Goal: Transaction & Acquisition: Subscribe to service/newsletter

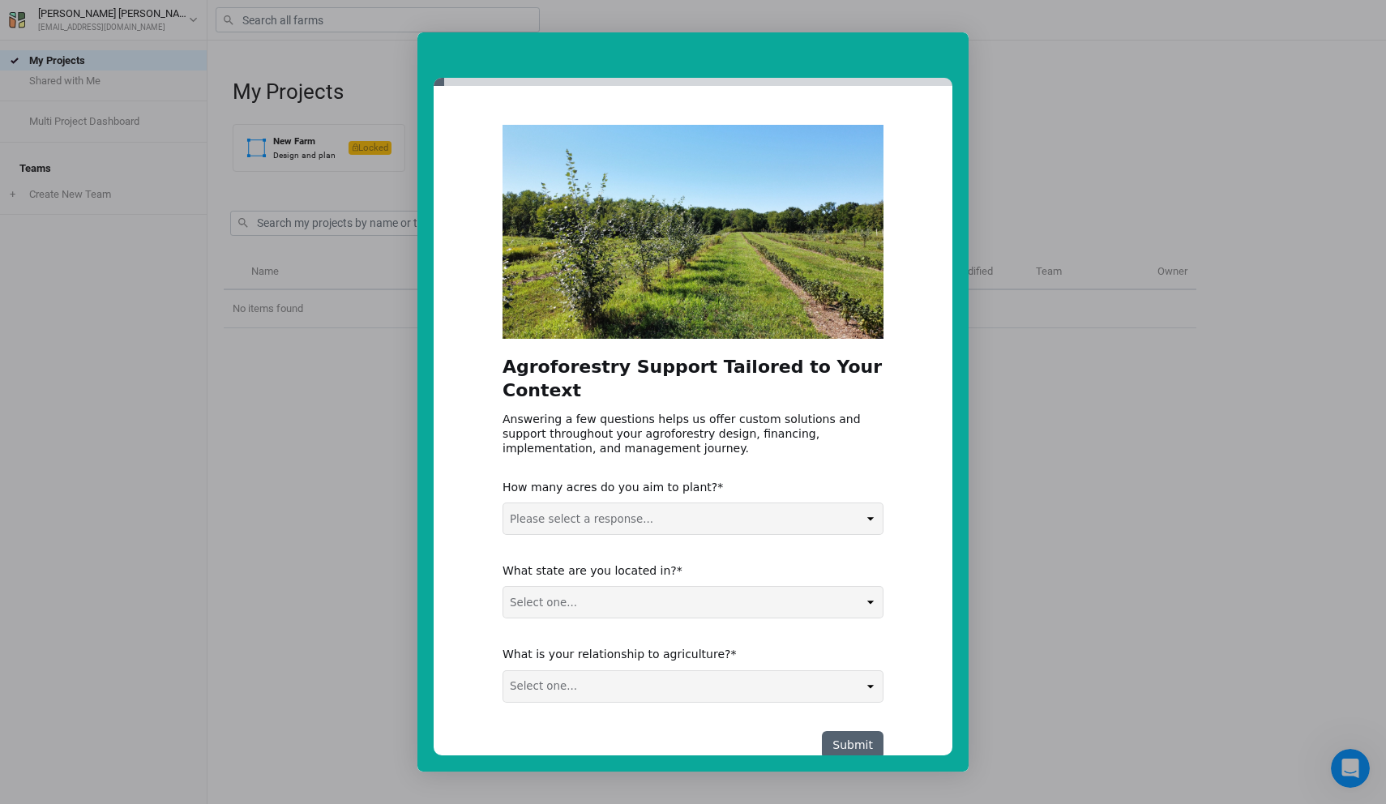
scroll to position [19, 0]
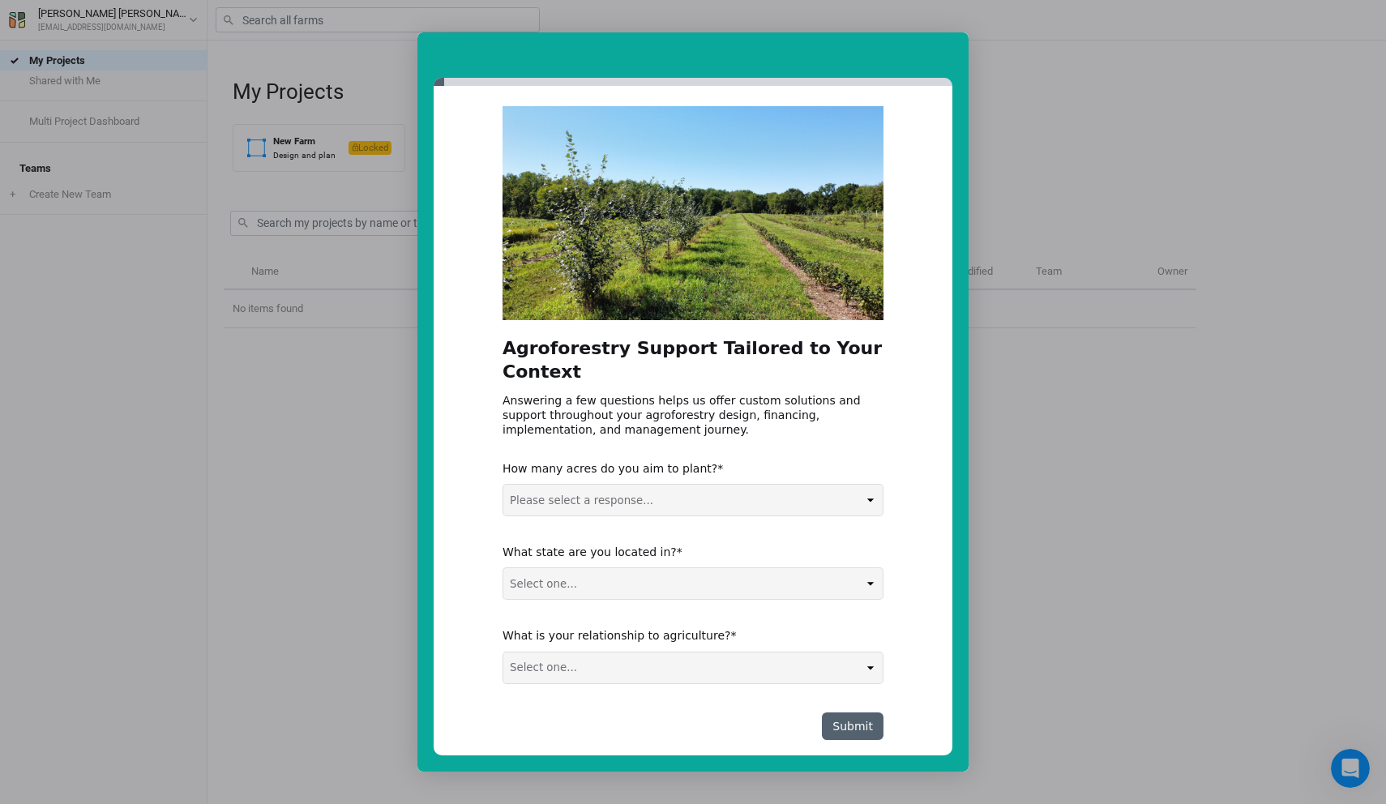
click at [650, 485] on select "Please select a response... 0-5 acres 5-50 acres 50-100 acres 100+ acres" at bounding box center [692, 500] width 379 height 31
select select "0-5 acres"
click at [615, 571] on select "Select one... Non-US AL AK AZ AR CA CO CT DE FL GA HI ID IL IN IA KS KY LA ME M…" at bounding box center [692, 583] width 379 height 31
click at [612, 652] on select "Select one... Agribusiness / Co-op Farmer / Landowner Agri-Food Supply Chain Fo…" at bounding box center [692, 667] width 379 height 31
click at [637, 568] on select "Select one... Non-US AL AK AZ AR CA CO CT DE FL GA HI ID IL IN IA KS KY LA ME M…" at bounding box center [692, 583] width 379 height 31
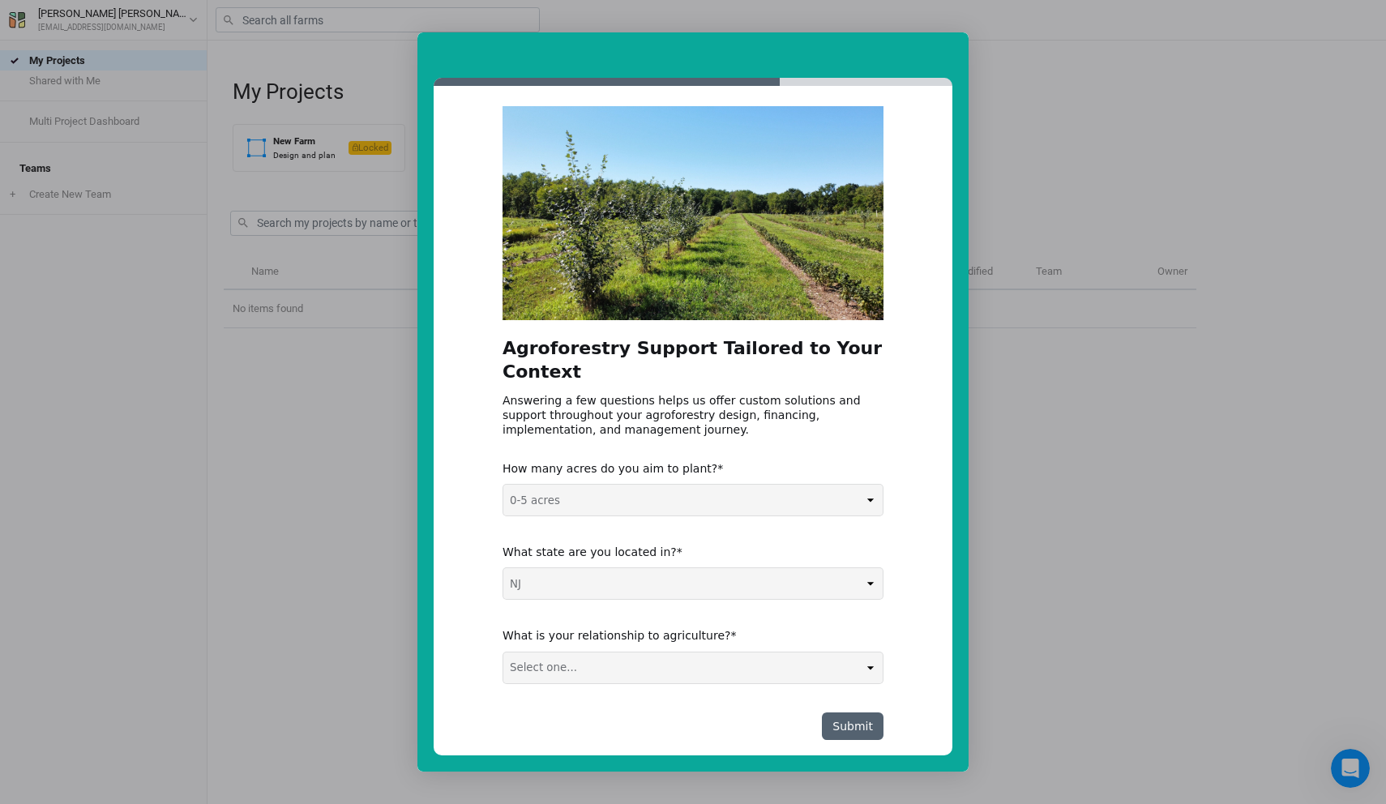
select select "Non-US"
click at [701, 652] on select "Select one... Agribusiness / Co-op Farmer / Landowner Agri-Food Supply Chain Fo…" at bounding box center [692, 667] width 379 height 31
select select "Farmer / Landowner"
click at [856, 712] on button "Submit" at bounding box center [853, 726] width 62 height 28
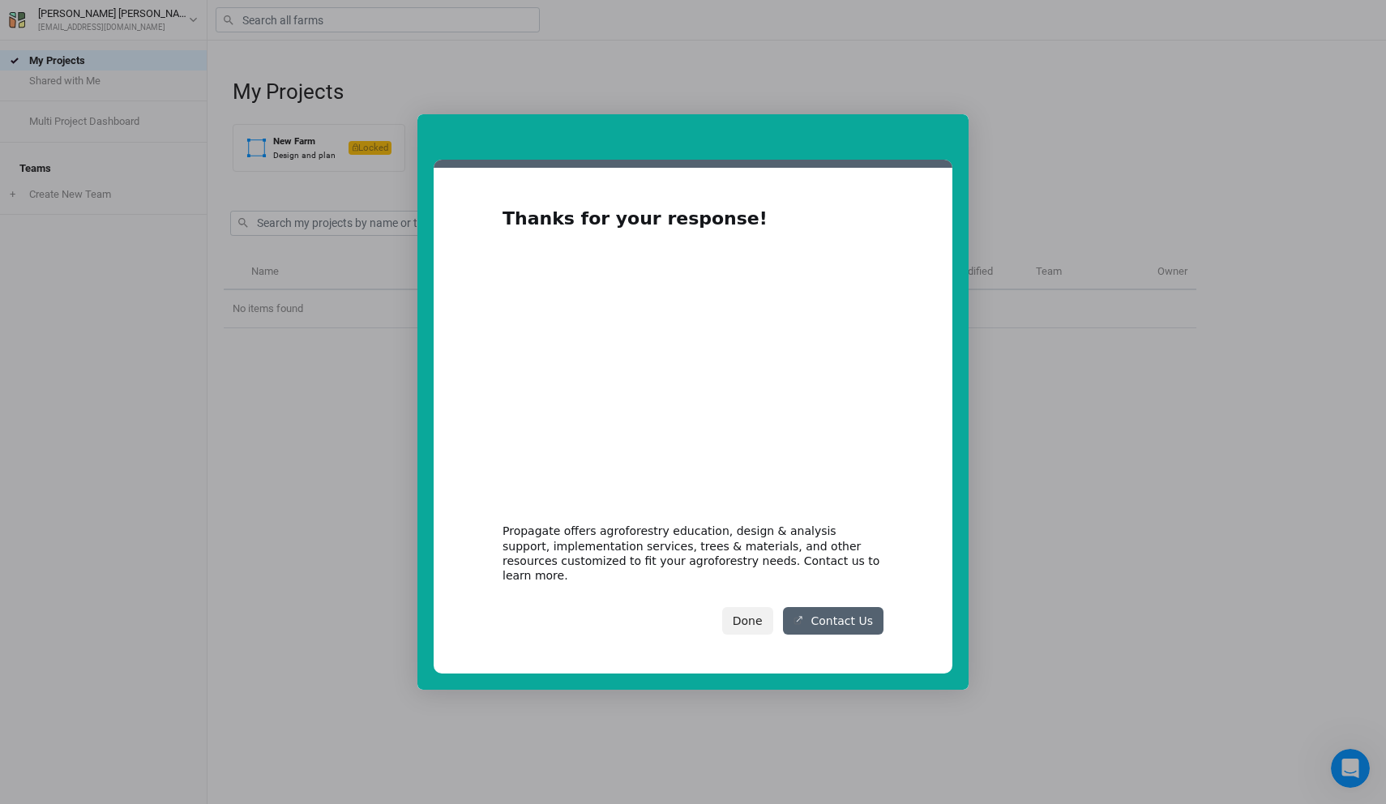
scroll to position [0, 0]
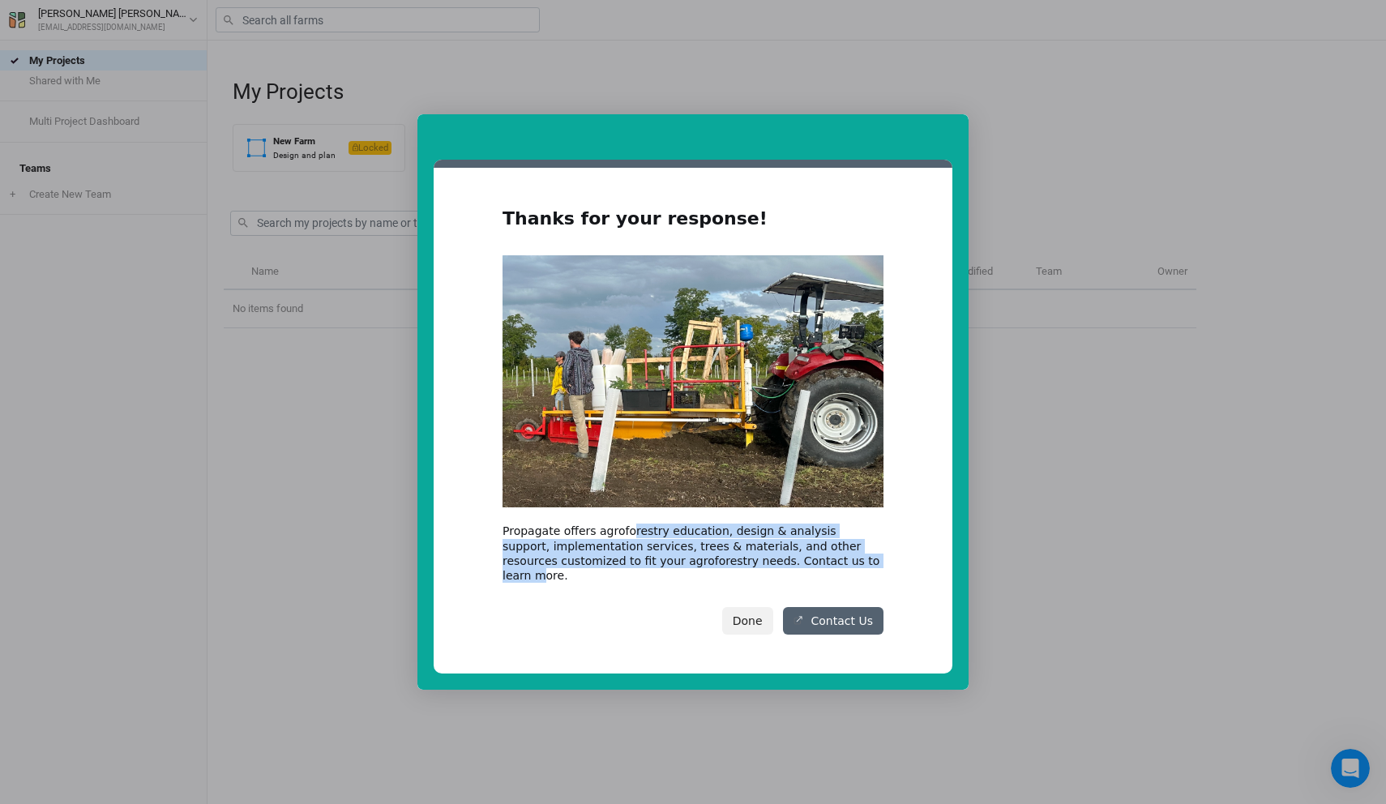
drag, startPoint x: 627, startPoint y: 539, endPoint x: 841, endPoint y: 574, distance: 216.8
click at [840, 574] on div "Propagate offers agroforestry education, design & analysis support, implementat…" at bounding box center [693, 553] width 381 height 59
click at [839, 570] on div "Propagate offers agroforestry education, design & analysis support, implementat…" at bounding box center [693, 553] width 381 height 59
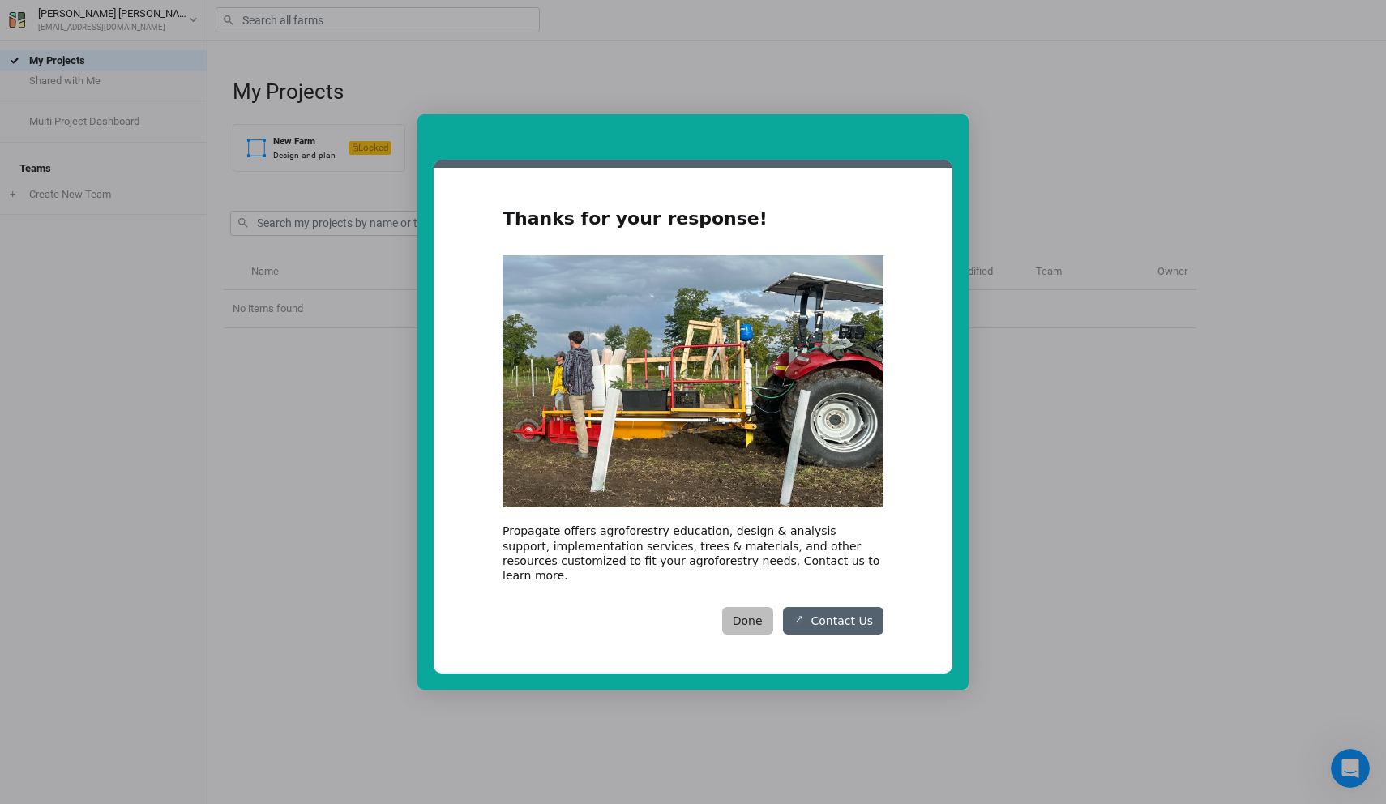
click at [753, 619] on button "Done" at bounding box center [747, 621] width 51 height 28
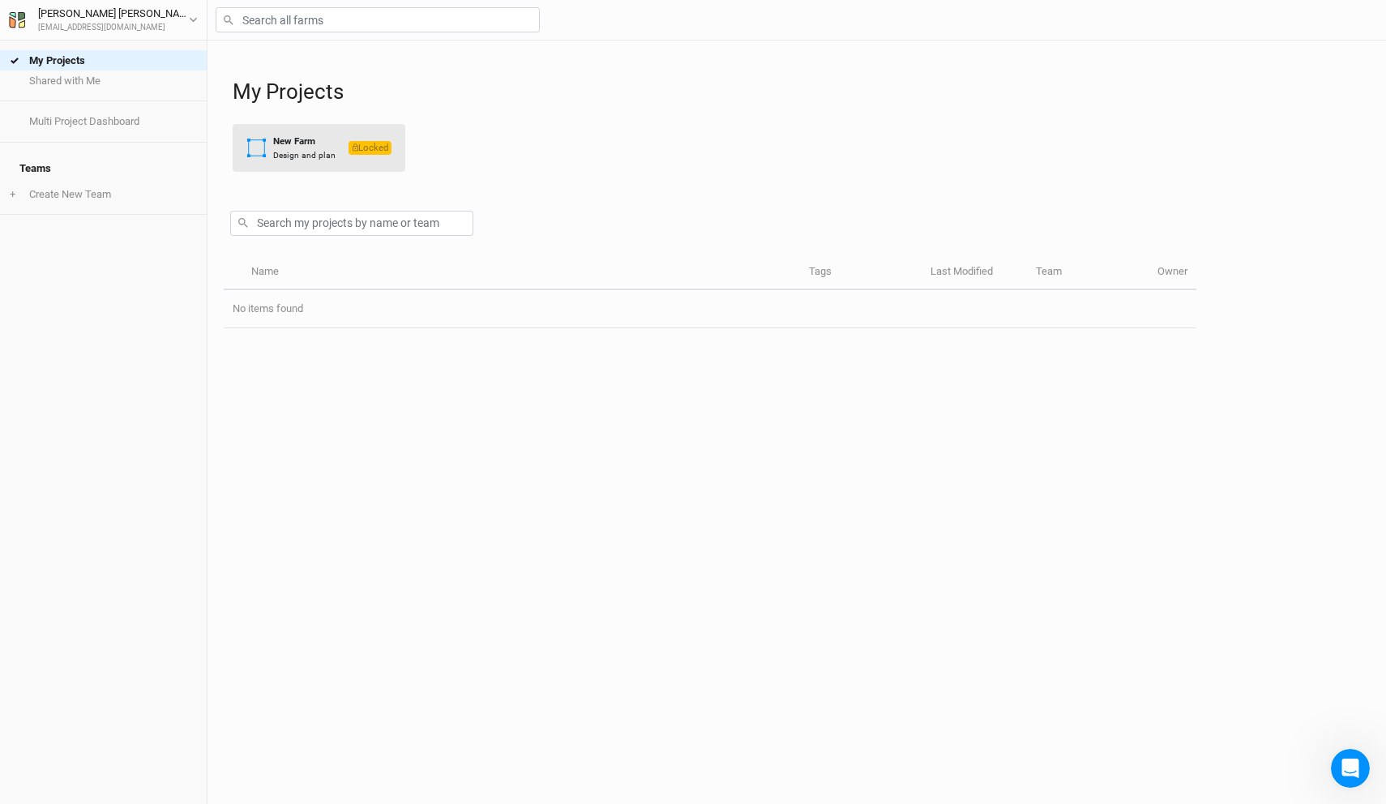
click at [327, 146] on div "New Farm" at bounding box center [304, 142] width 62 height 14
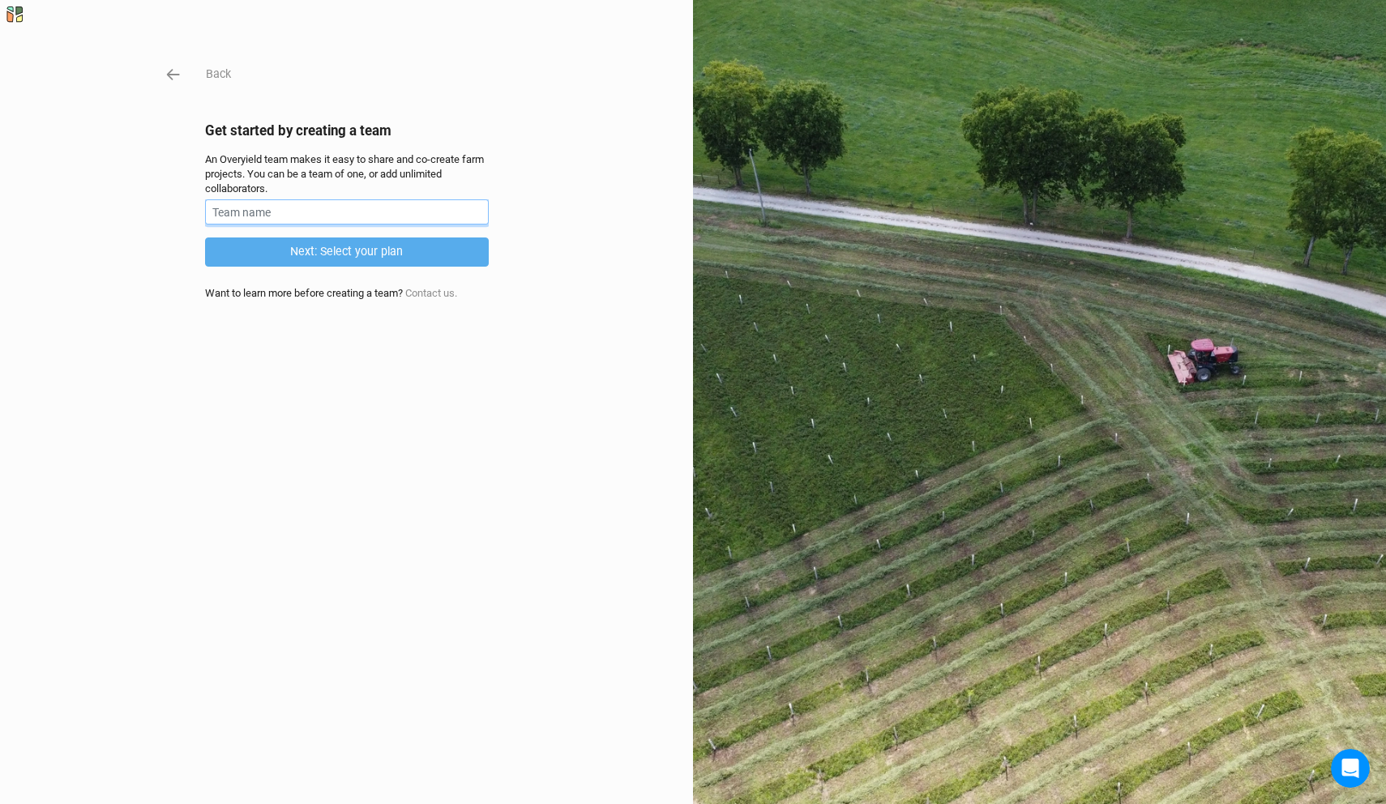
click at [302, 211] on input "text" at bounding box center [347, 211] width 284 height 25
click at [180, 85] on div "Back Get started by creating a team An Overyield team makes it easy to share an…" at bounding box center [693, 402] width 1386 height 804
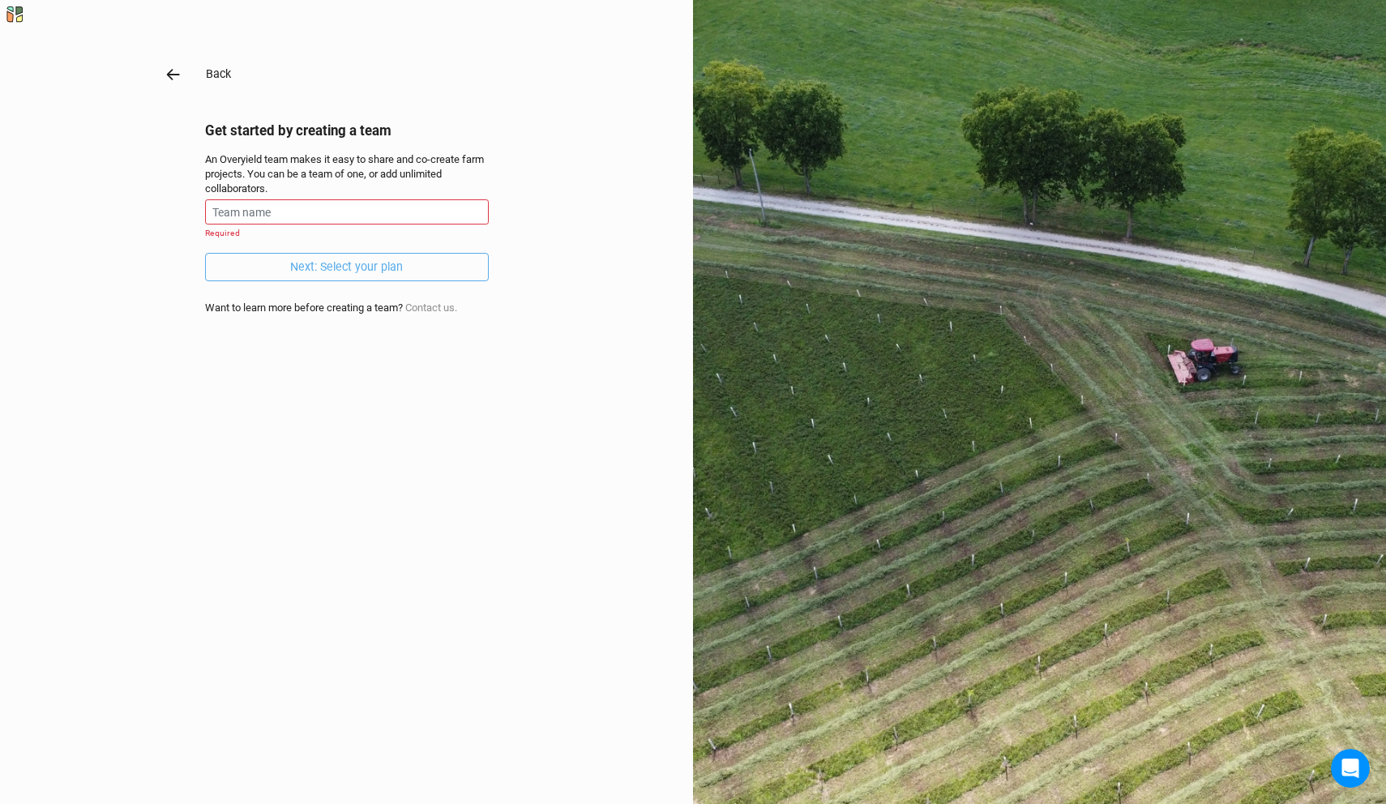
click at [174, 78] on icon "button" at bounding box center [174, 75] width 18 height 18
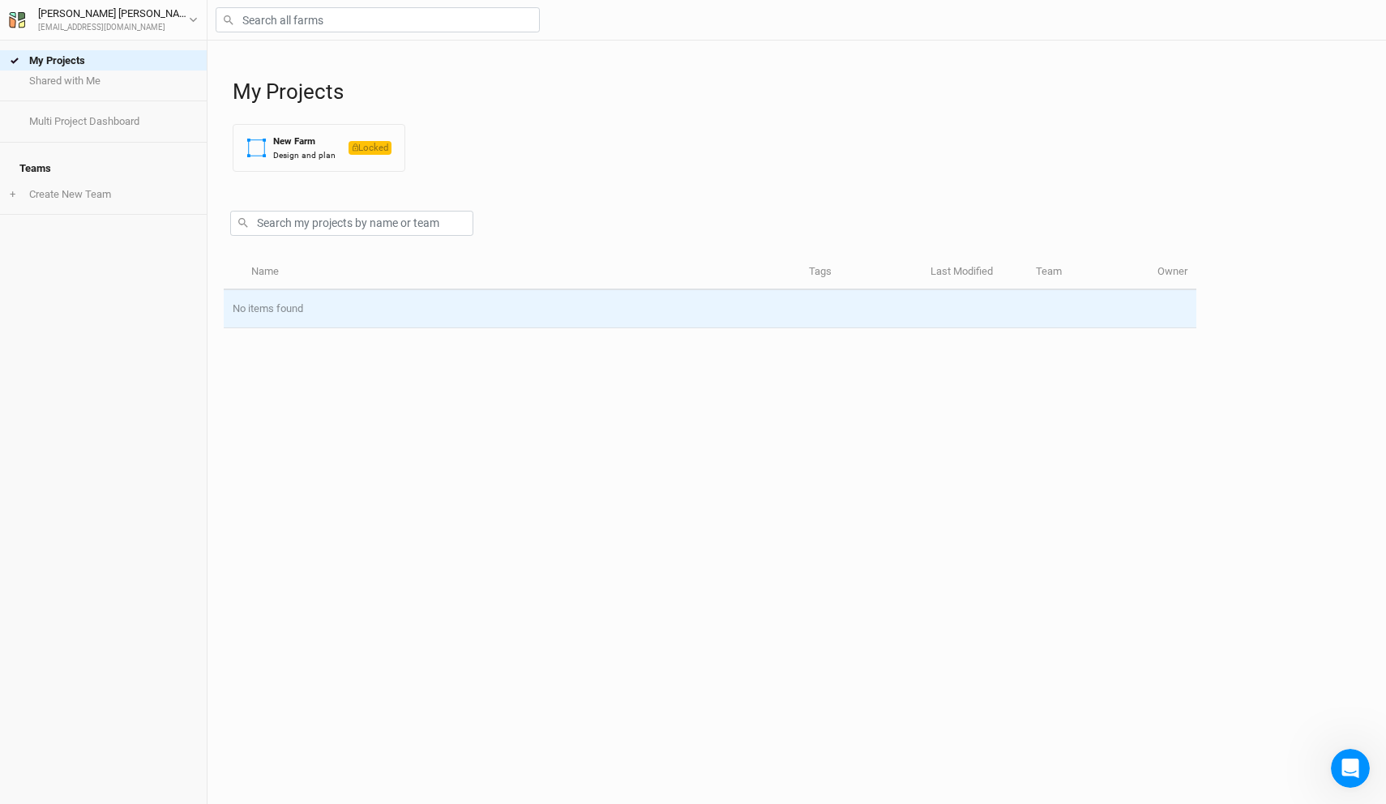
click at [365, 311] on td "No items found" at bounding box center [710, 309] width 973 height 38
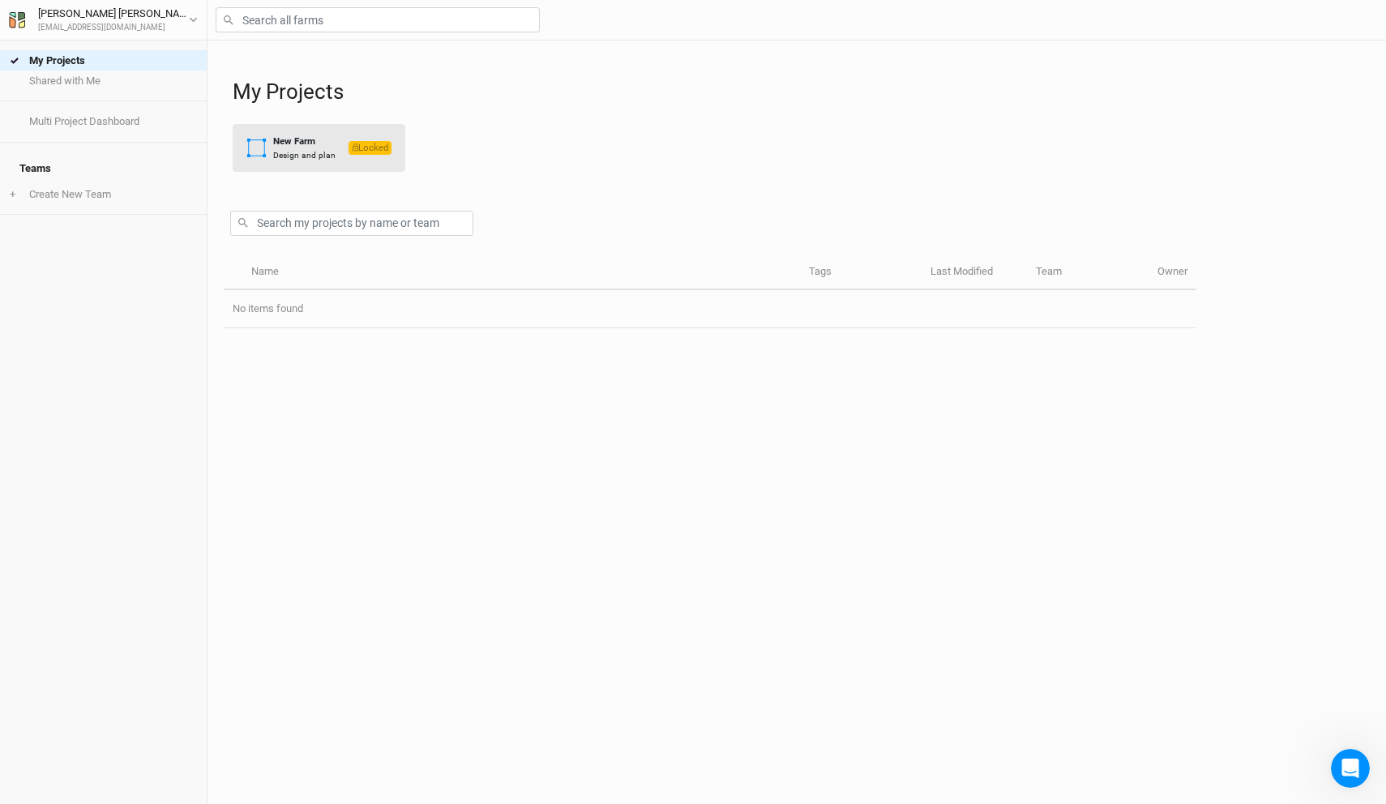
click at [354, 165] on button "New Farm Design and plan Locked" at bounding box center [319, 148] width 173 height 48
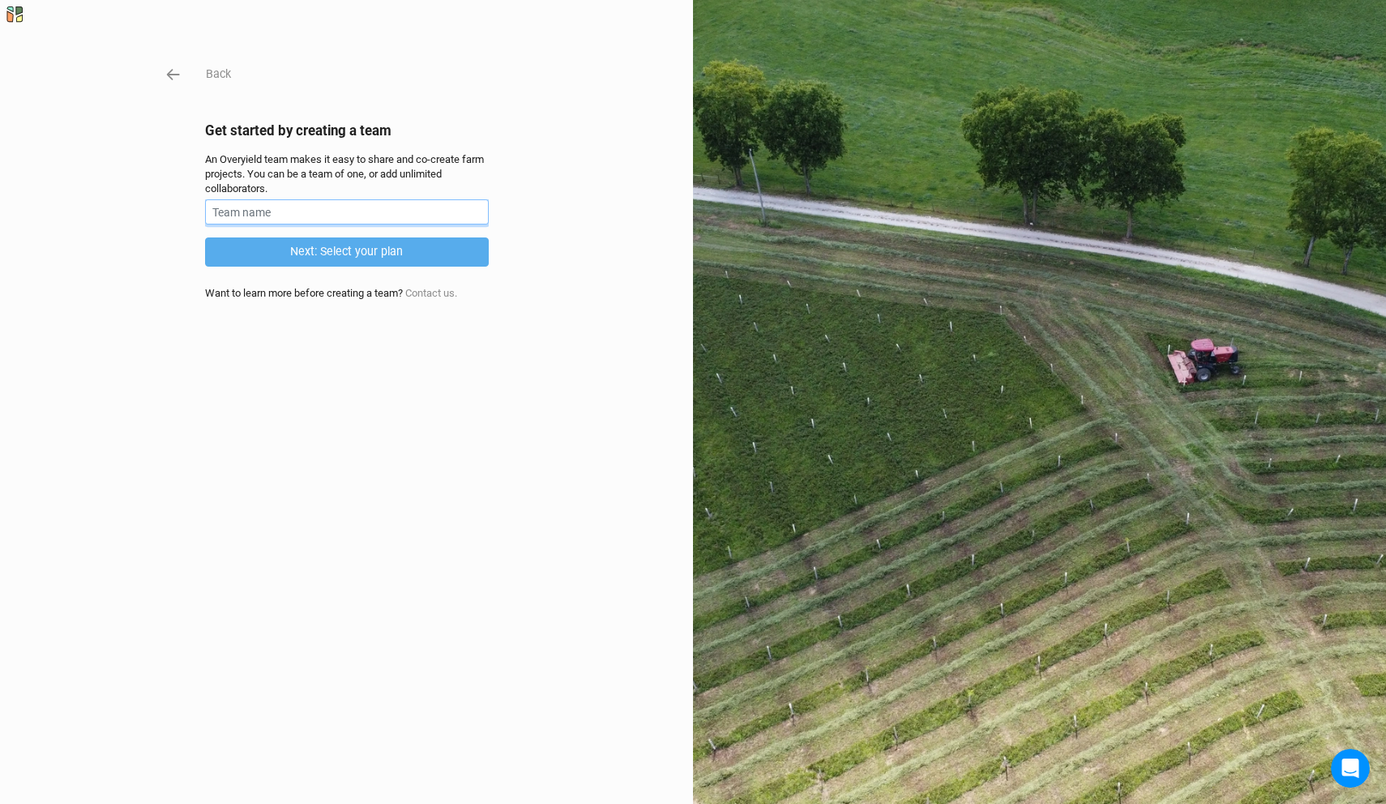
click at [339, 217] on input "text" at bounding box center [347, 211] width 284 height 25
click at [310, 206] on input "Testing" at bounding box center [347, 211] width 284 height 25
type input "JK Test"
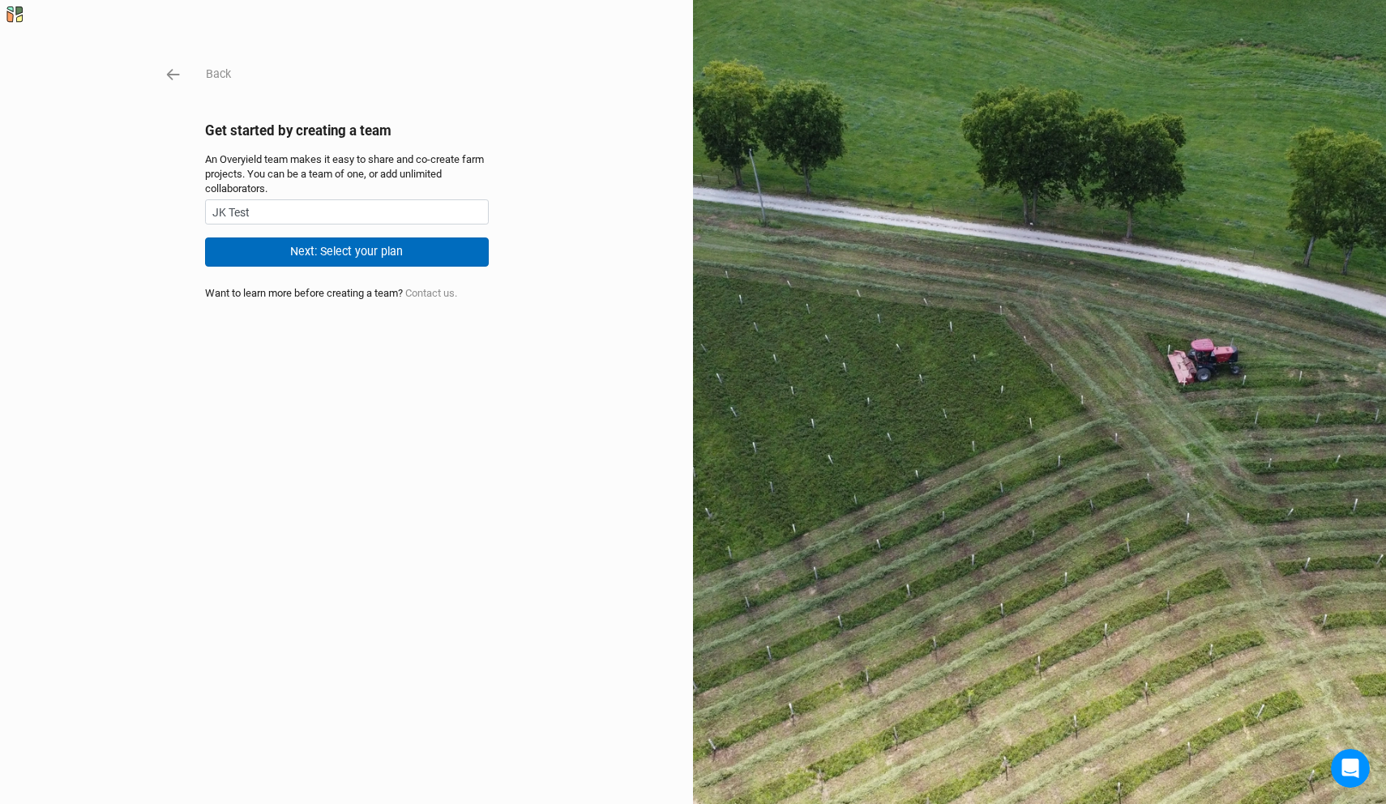
click at [327, 253] on button "Next: Select your plan" at bounding box center [347, 251] width 284 height 28
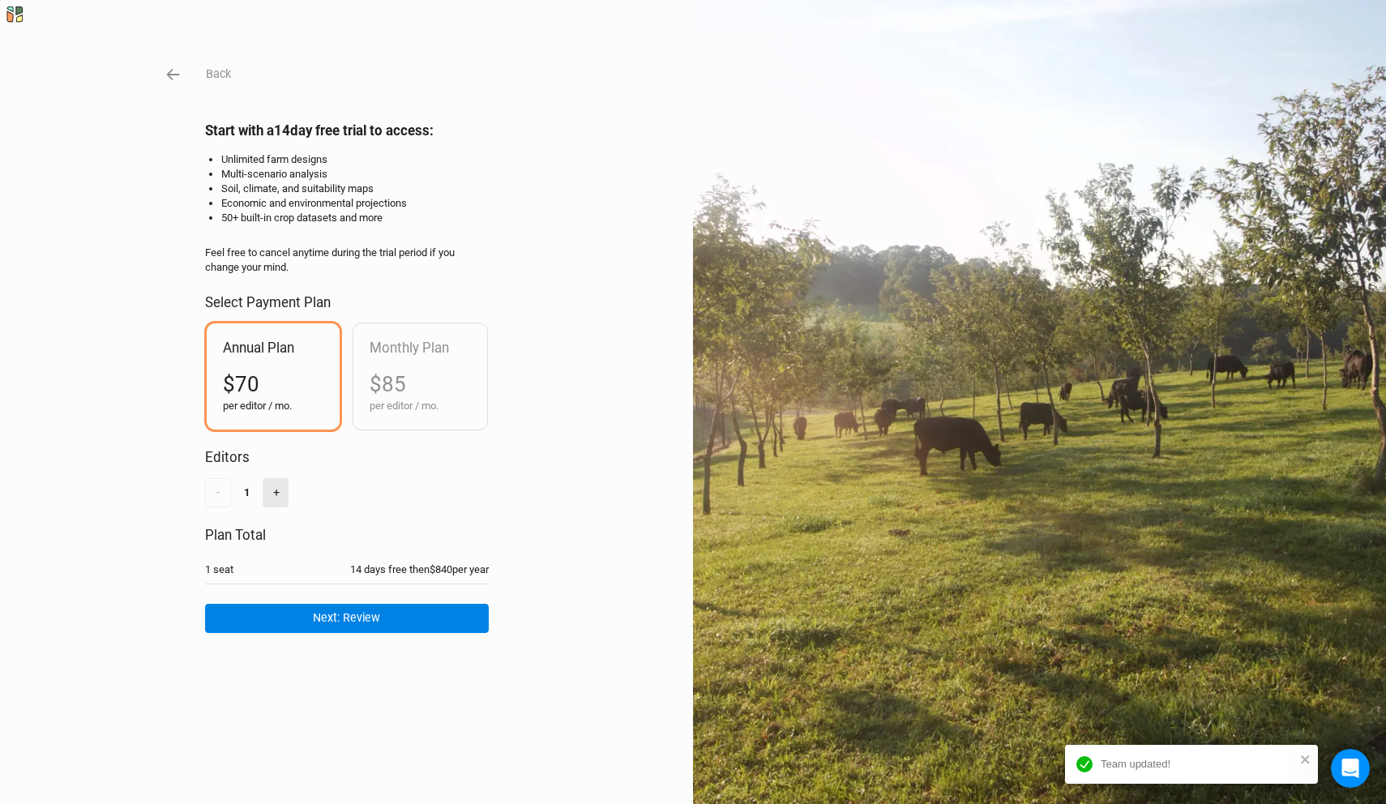
click at [276, 496] on button "+" at bounding box center [276, 492] width 26 height 28
click at [223, 501] on button "-" at bounding box center [218, 492] width 26 height 28
click at [267, 491] on button "+" at bounding box center [276, 492] width 26 height 28
click at [199, 492] on div "Back Start with a 14 day free trial to access: Unlimited farm designs Multi-sce…" at bounding box center [693, 402] width 1386 height 804
click at [217, 493] on button "-" at bounding box center [218, 492] width 26 height 28
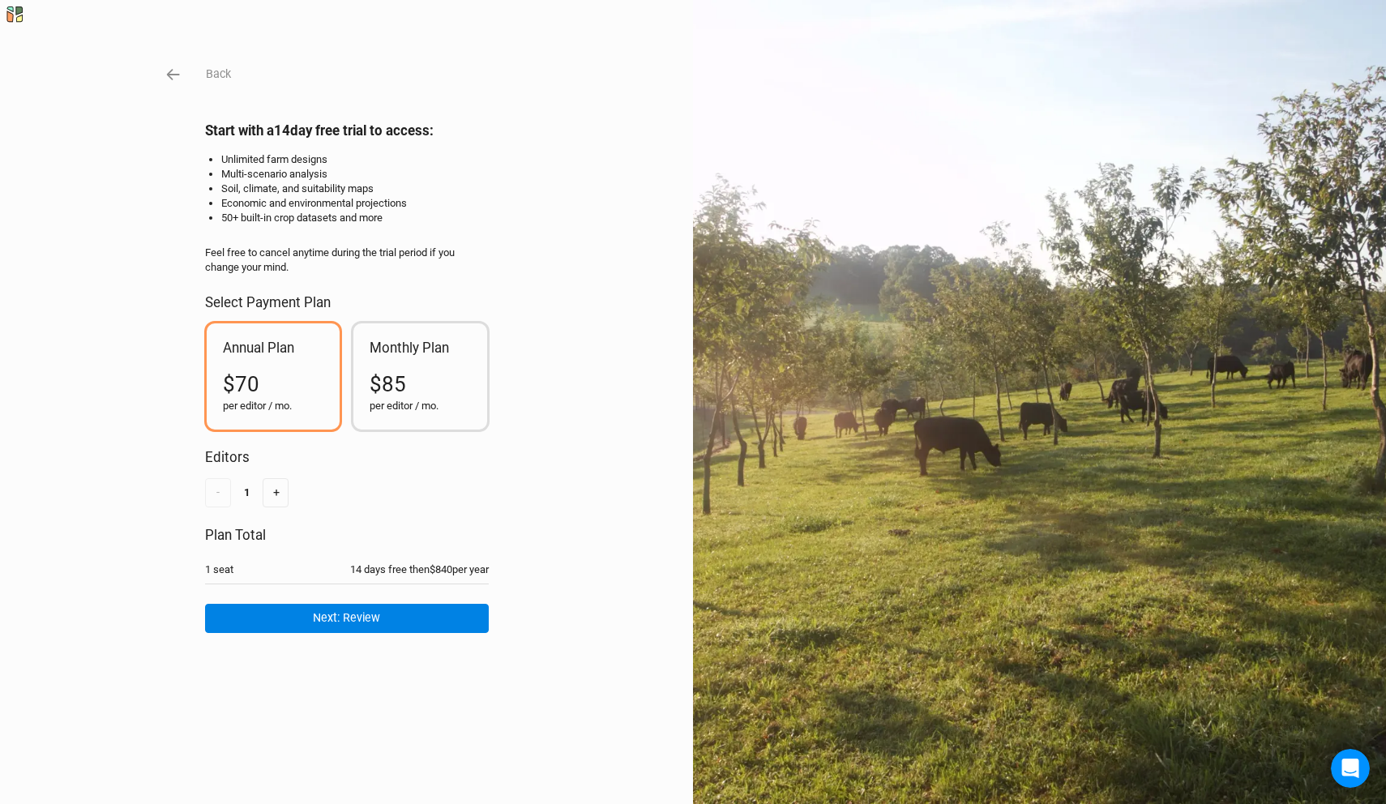
click at [385, 396] on span "$85" at bounding box center [388, 384] width 36 height 24
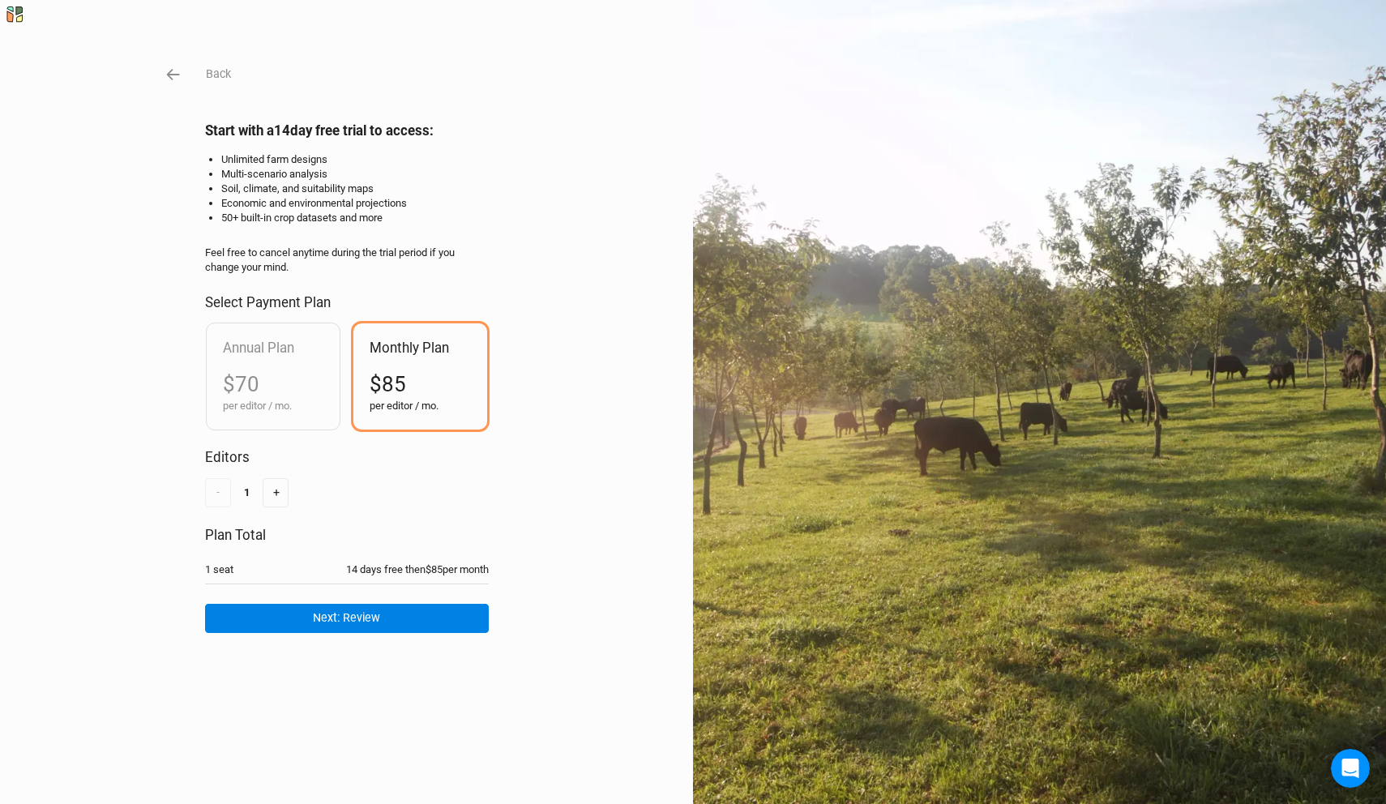
click at [293, 498] on div "- 1 +" at bounding box center [347, 492] width 284 height 28
click at [278, 494] on button "+" at bounding box center [276, 492] width 26 height 28
click at [223, 497] on button "-" at bounding box center [218, 492] width 26 height 28
click at [261, 490] on div "- 1 +" at bounding box center [347, 492] width 284 height 28
click at [271, 494] on button "+" at bounding box center [276, 492] width 26 height 28
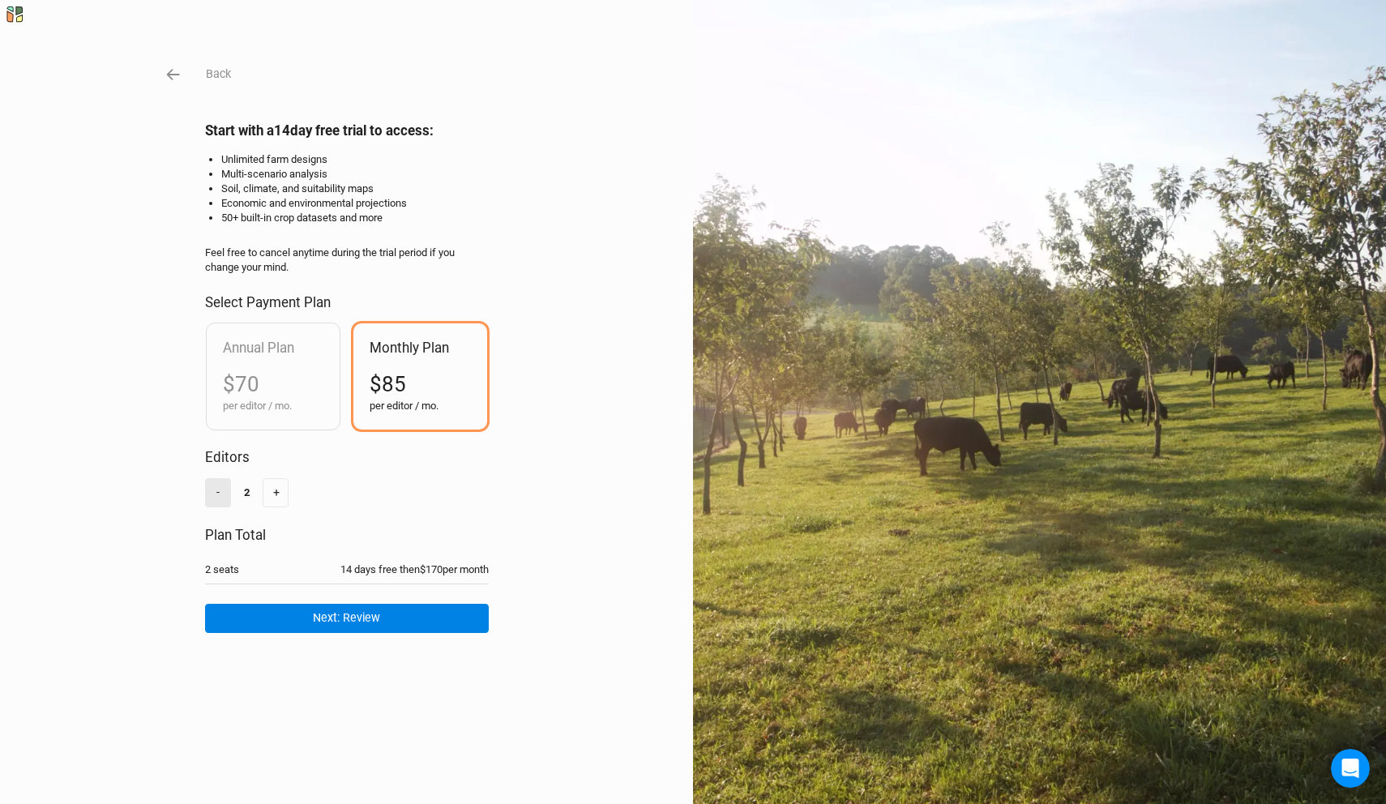
click at [211, 494] on button "-" at bounding box center [218, 492] width 26 height 28
click at [315, 625] on button "Next: Review" at bounding box center [347, 618] width 284 height 28
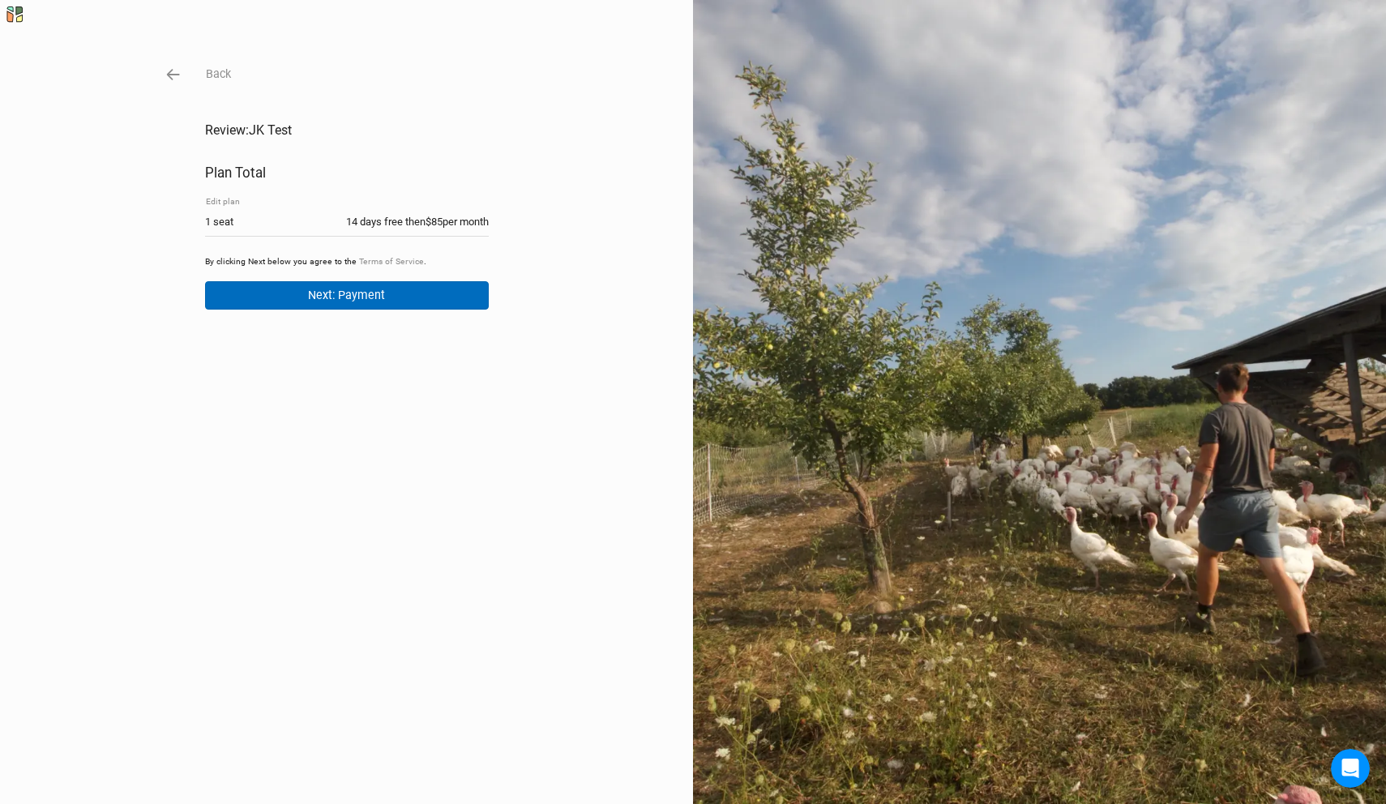
click at [409, 296] on button "Next: Payment" at bounding box center [347, 295] width 284 height 28
click at [173, 58] on div "Back Review: JK Test Plan Total Edit plan 1 seat 14 days free then $85 per mont…" at bounding box center [693, 402] width 1386 height 804
click at [174, 72] on icon "button" at bounding box center [174, 75] width 18 height 18
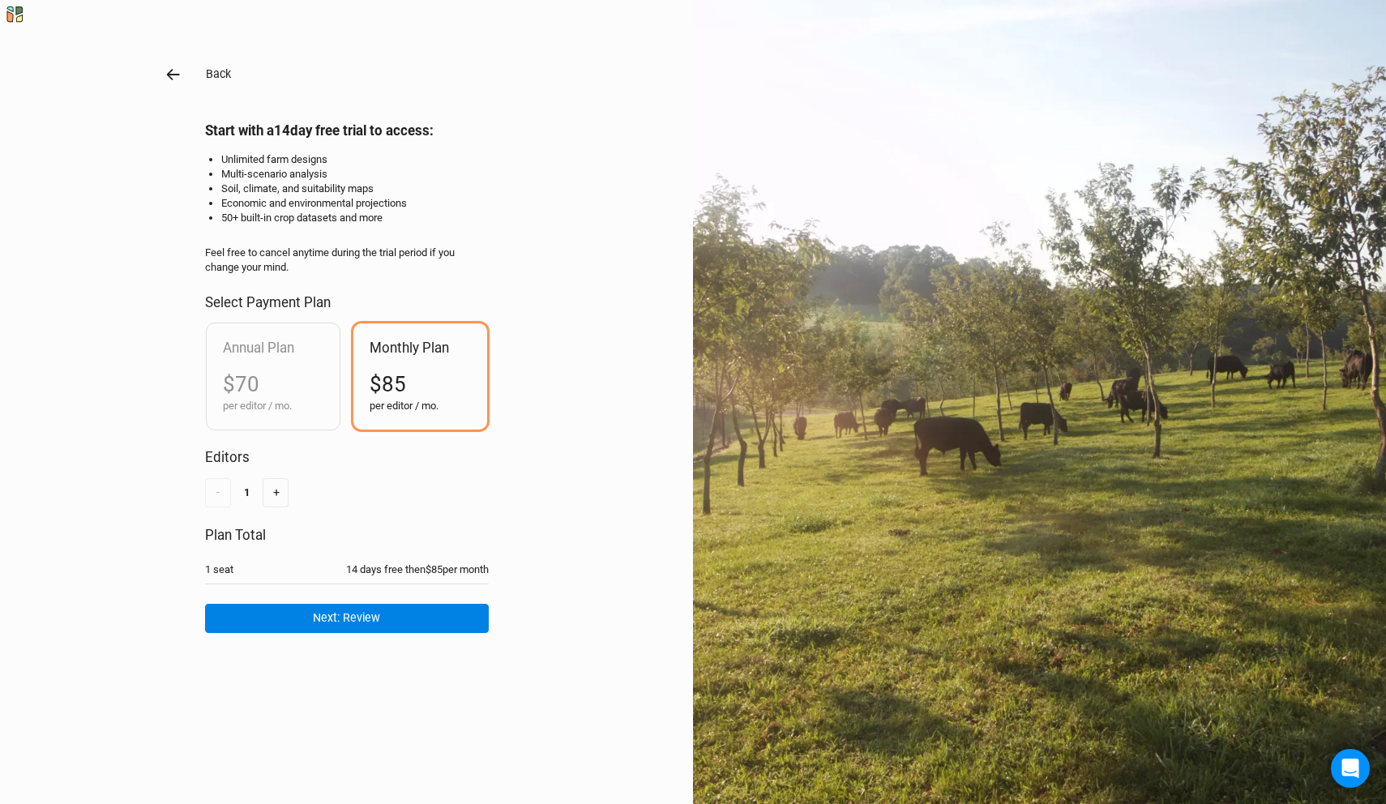
click at [174, 72] on icon "button" at bounding box center [174, 75] width 18 height 18
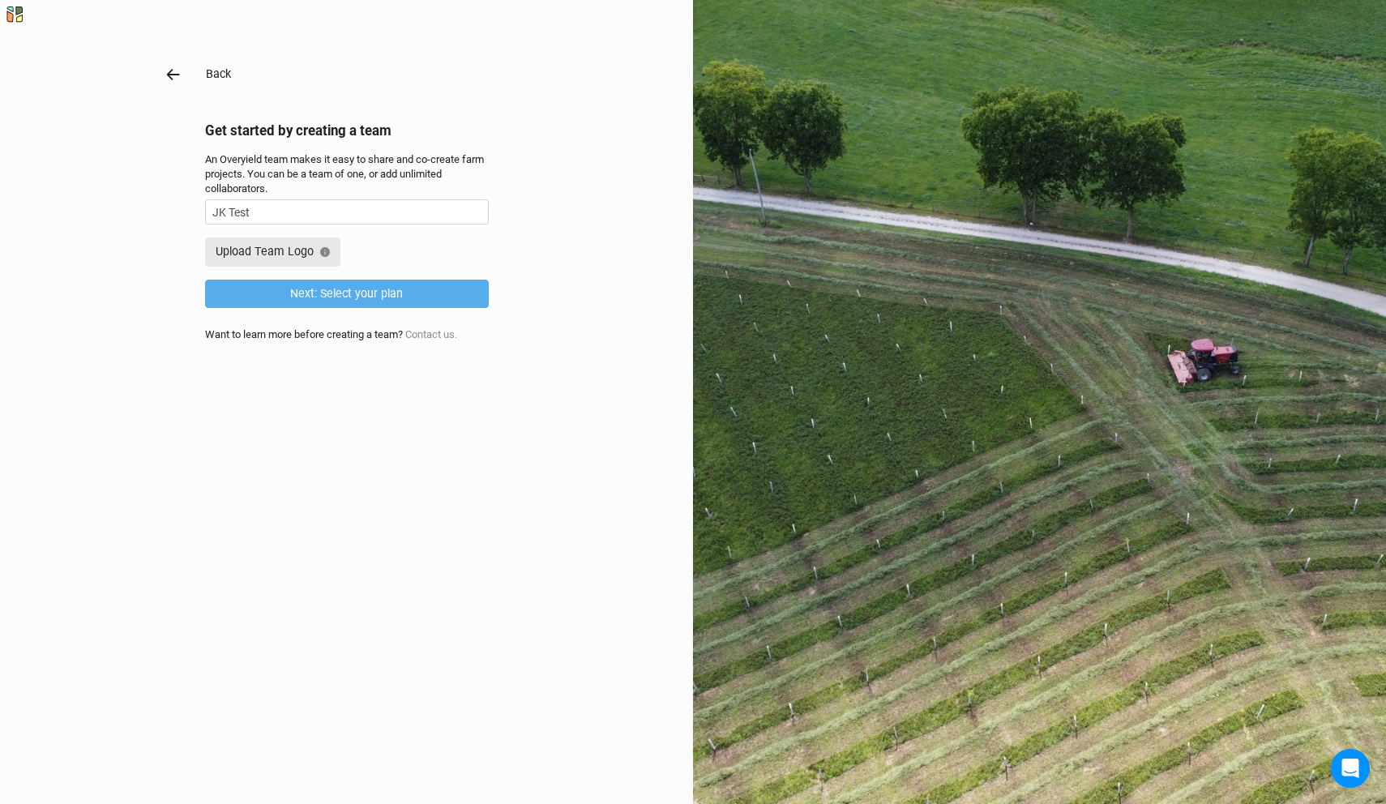
click at [174, 72] on icon "button" at bounding box center [174, 75] width 18 height 18
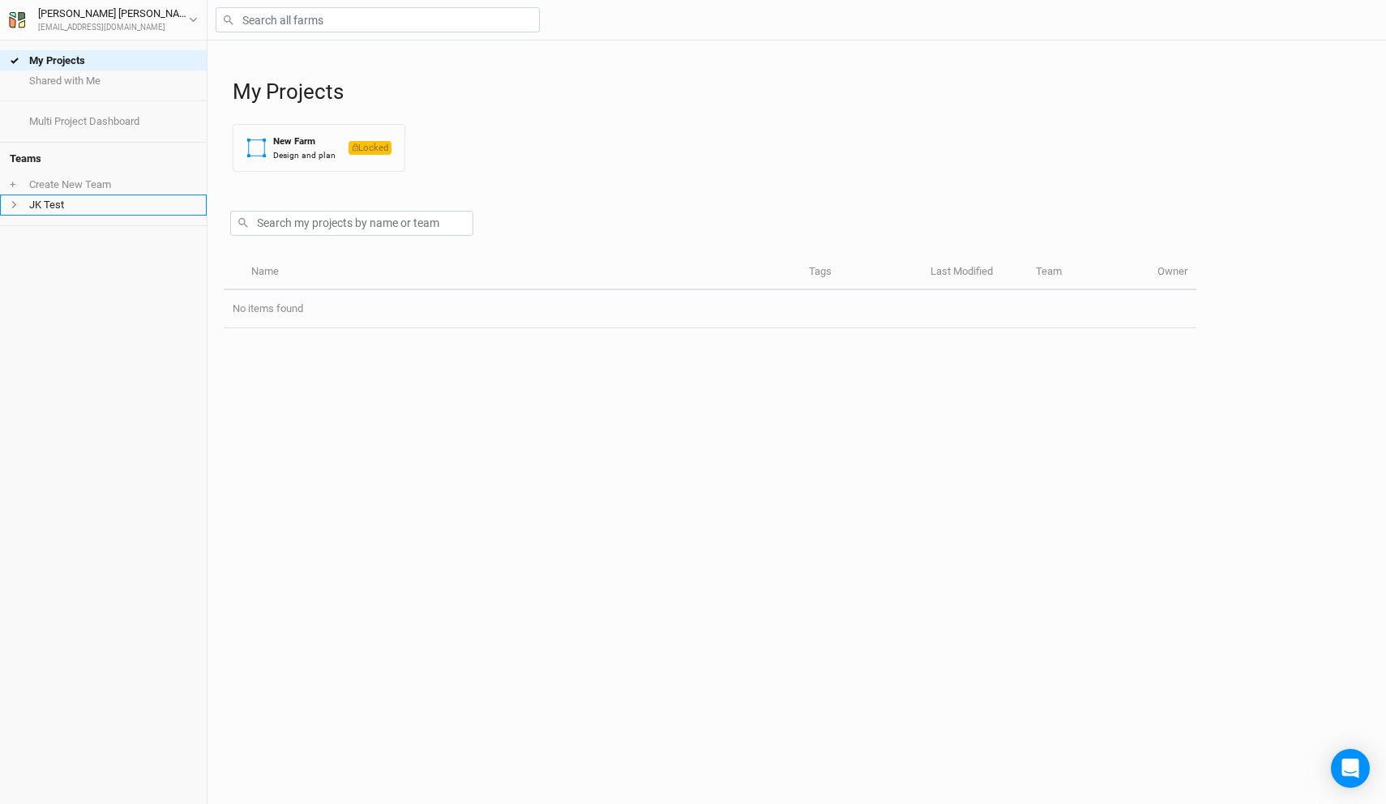
click at [22, 203] on span at bounding box center [19, 204] width 19 height 9
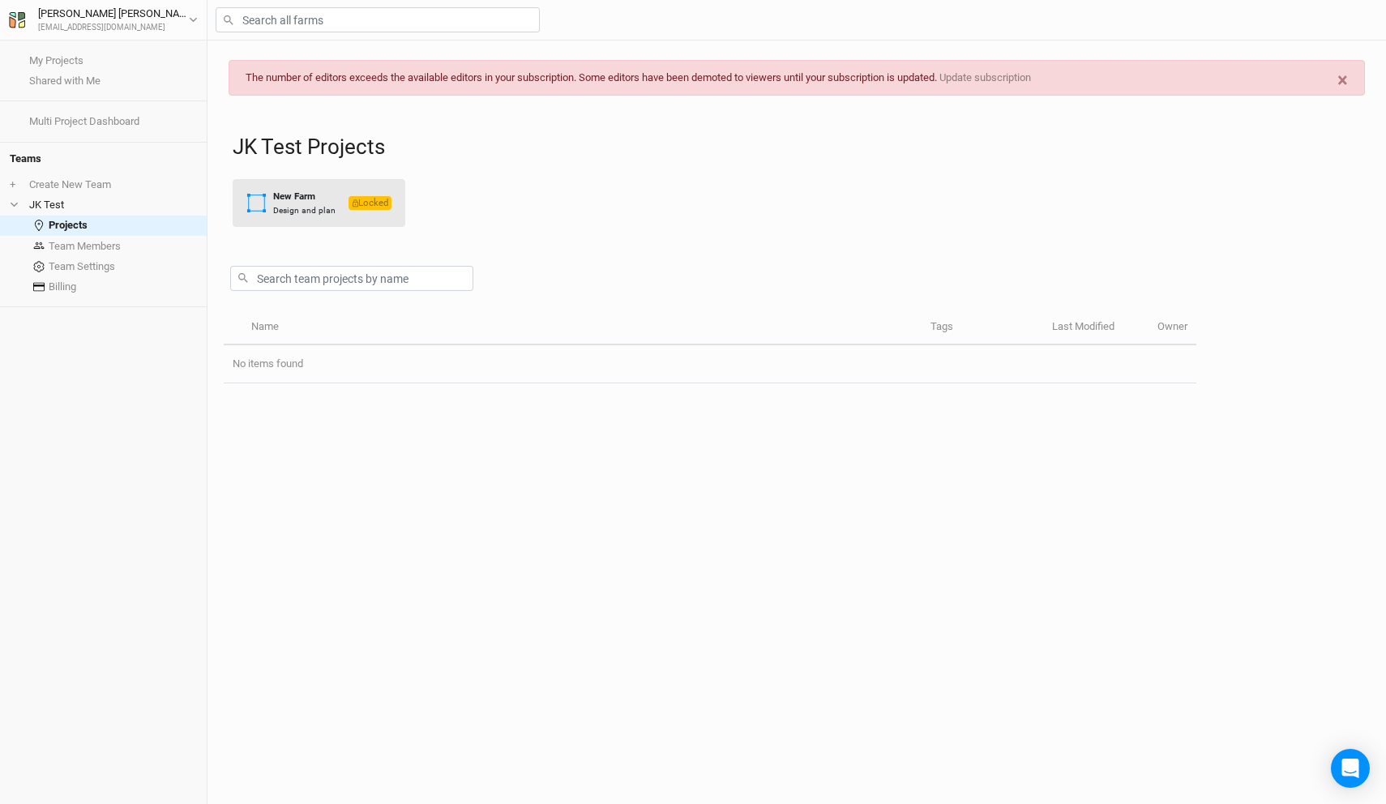
click at [368, 207] on span "Locked" at bounding box center [370, 203] width 43 height 14
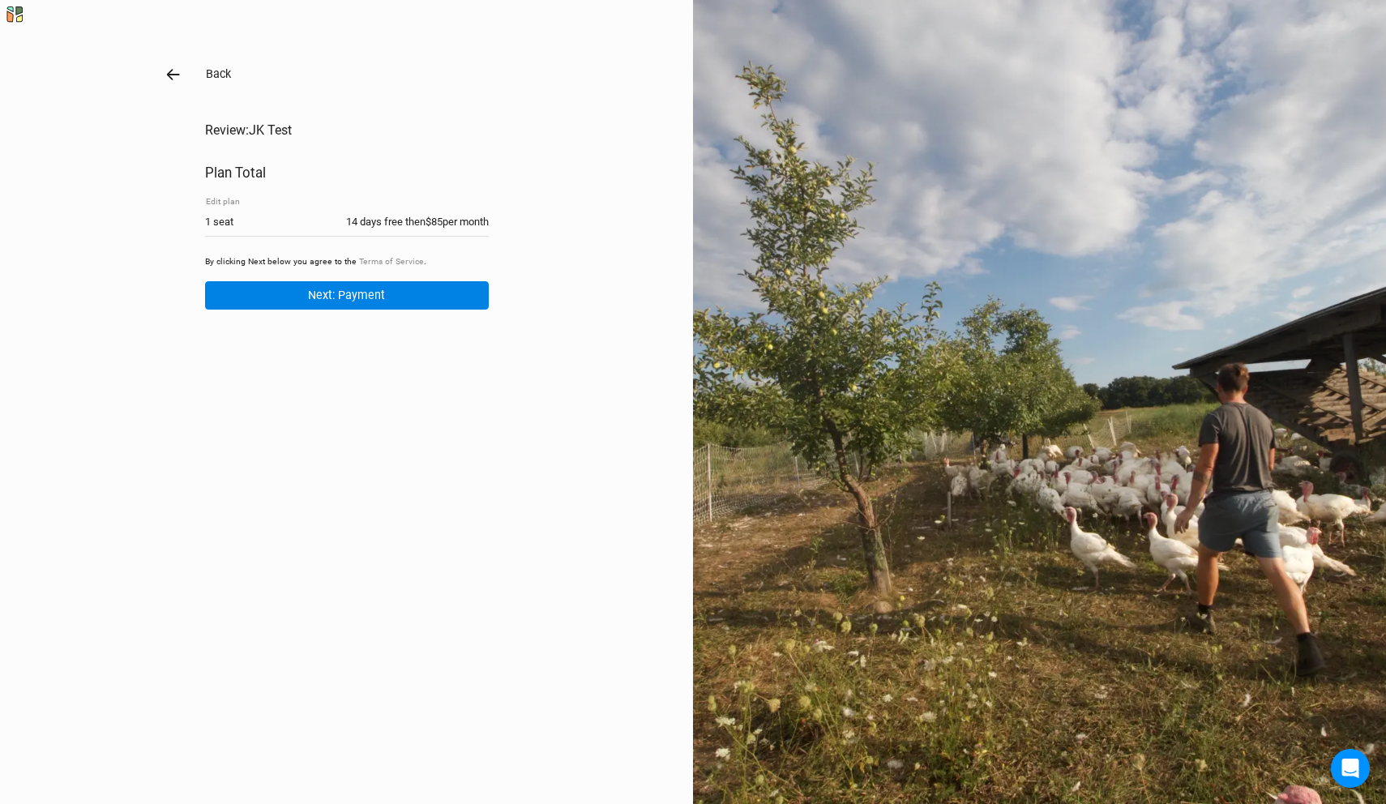
click at [173, 69] on icon "button" at bounding box center [174, 75] width 18 height 18
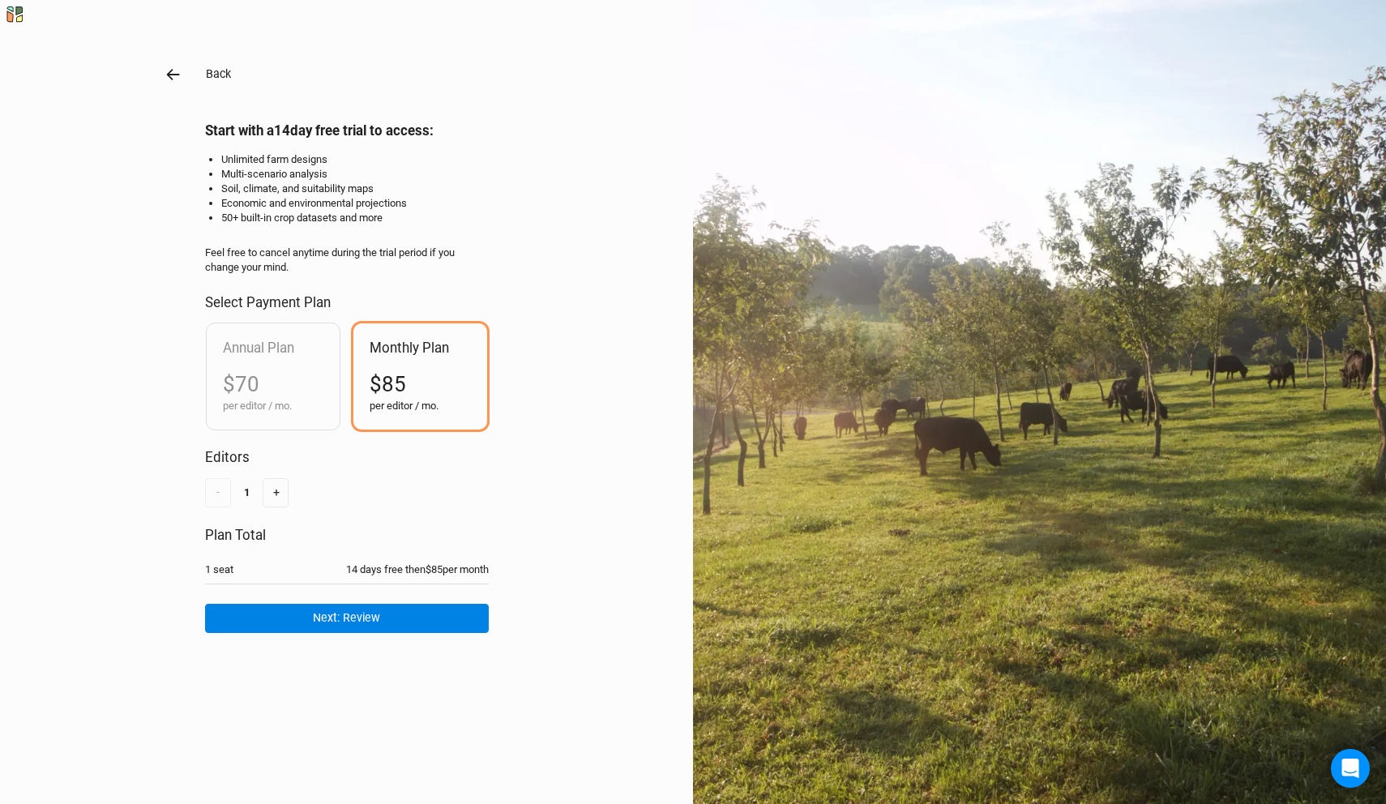
click at [169, 68] on icon "button" at bounding box center [174, 75] width 18 height 18
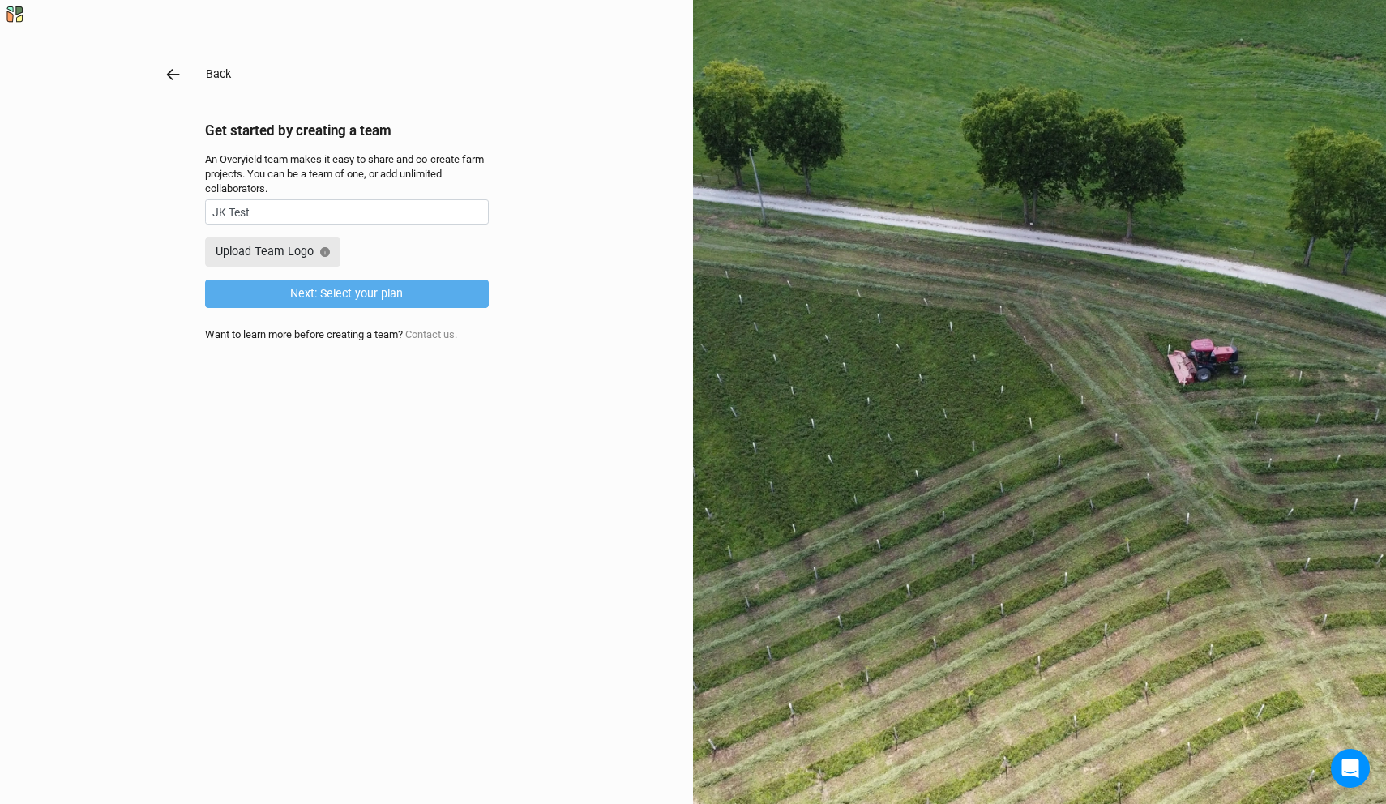
click at [169, 68] on icon "button" at bounding box center [174, 75] width 18 height 18
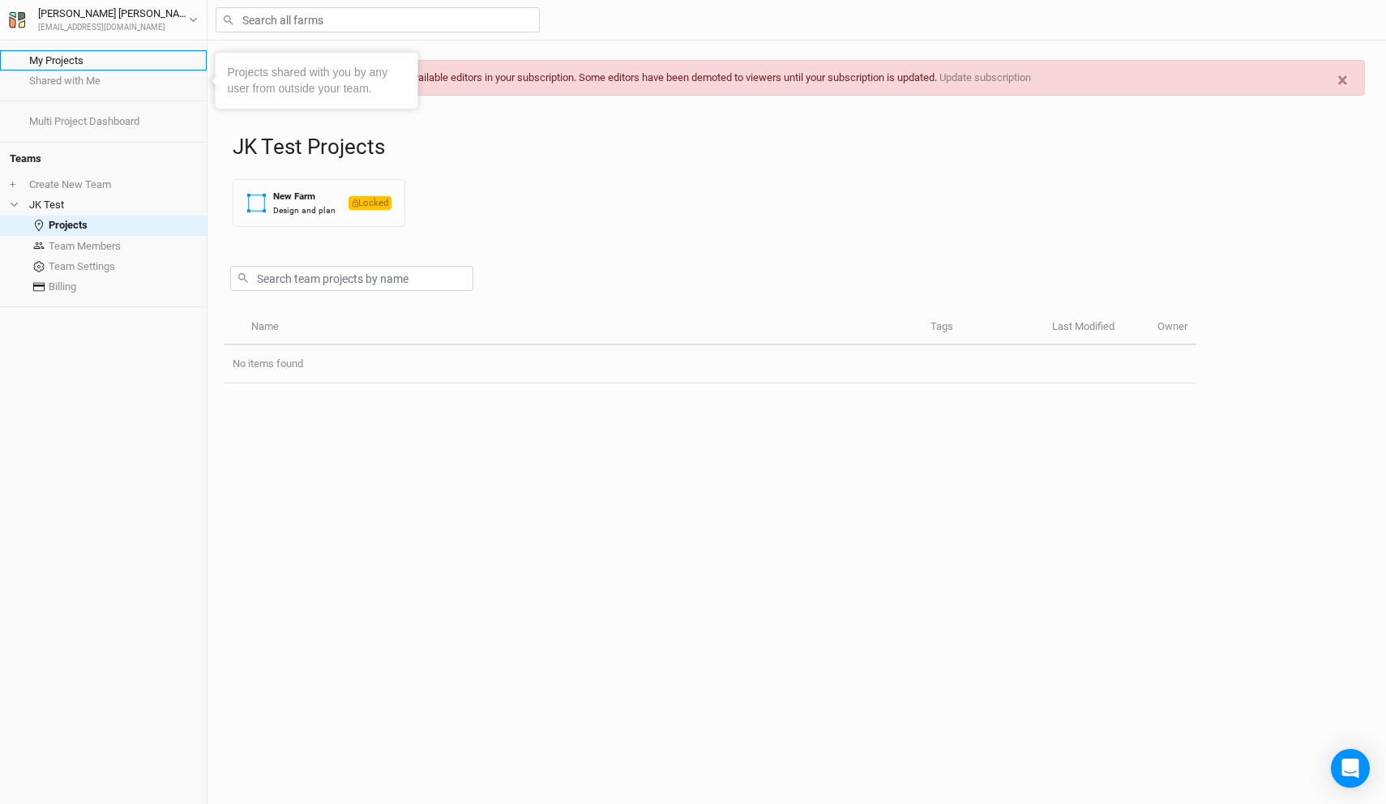
click at [83, 58] on link "My Projects" at bounding box center [103, 60] width 207 height 20
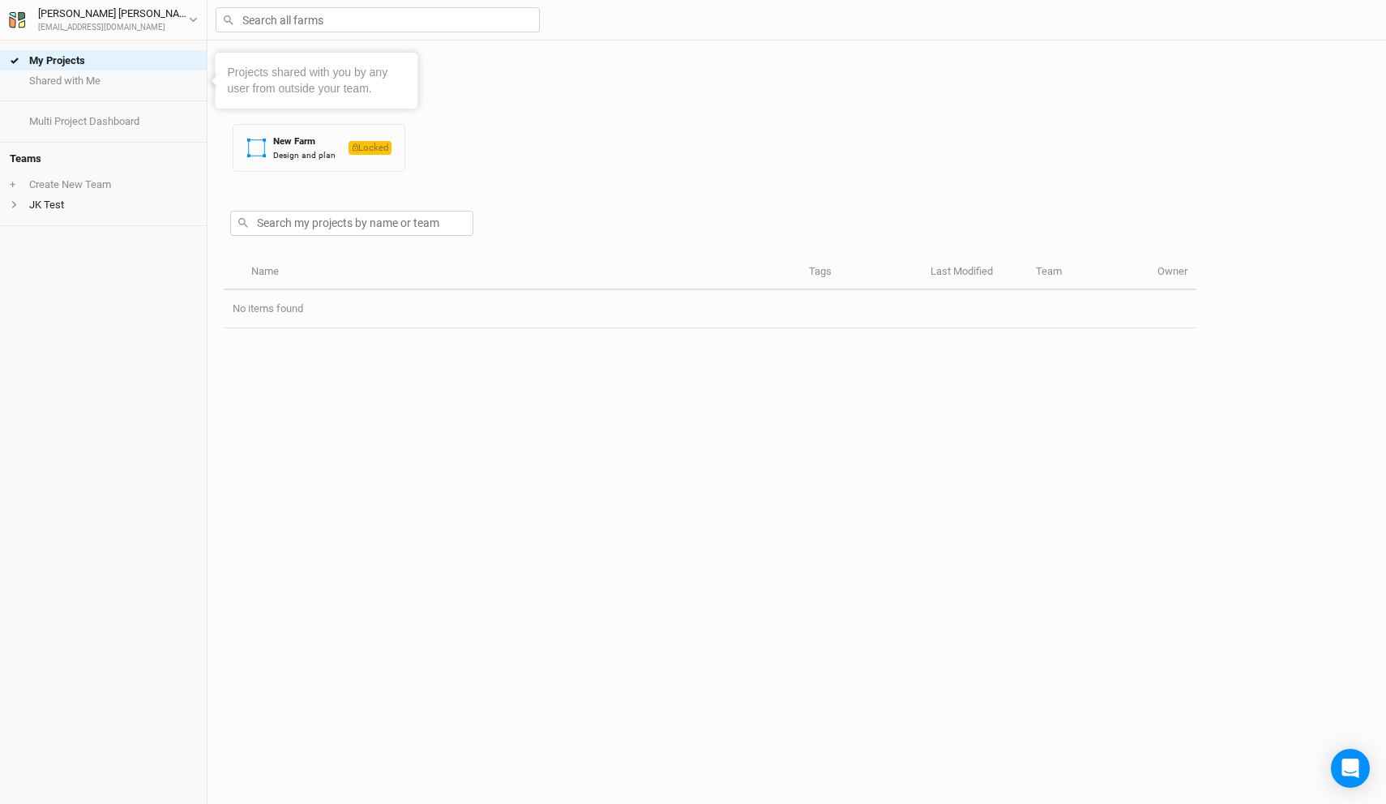
click at [137, 96] on div "My Projects Shared with Me" at bounding box center [103, 71] width 207 height 61
click at [137, 83] on link "Shared with Me" at bounding box center [103, 81] width 207 height 20
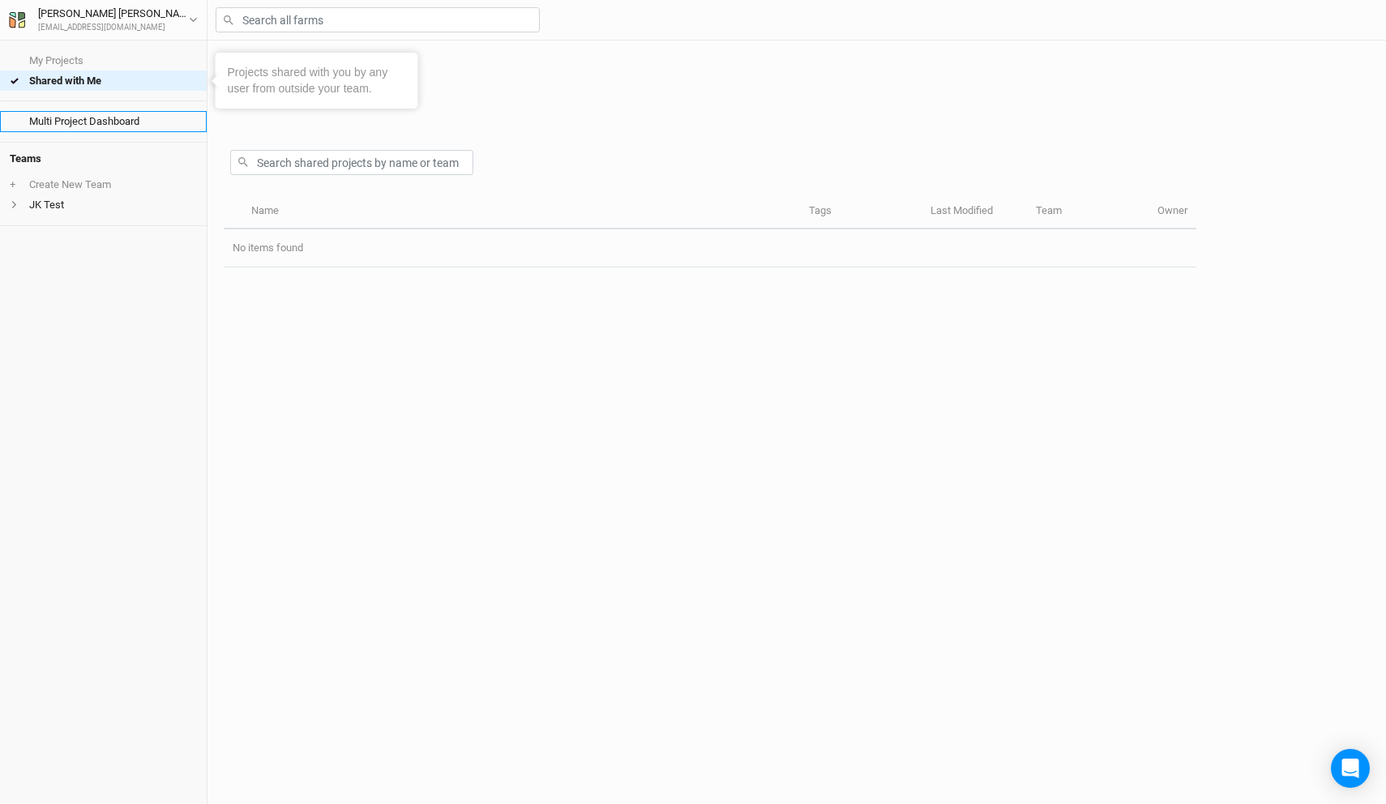
click at [140, 127] on link "Multi Project Dashboard" at bounding box center [103, 121] width 207 height 20
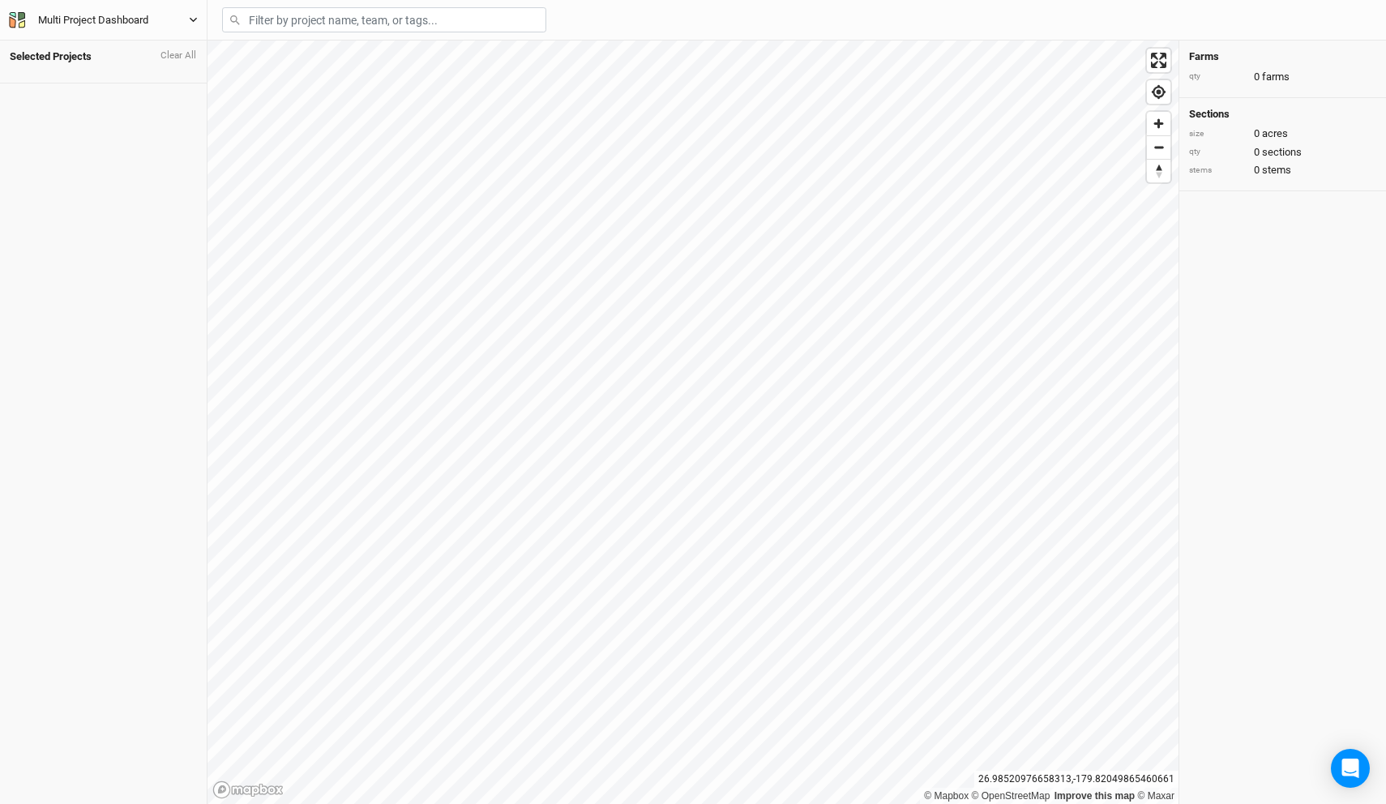
click at [169, 27] on button "Multi Project Dashboard" at bounding box center [103, 20] width 190 height 18
click at [135, 42] on button "Back" at bounding box center [135, 45] width 128 height 21
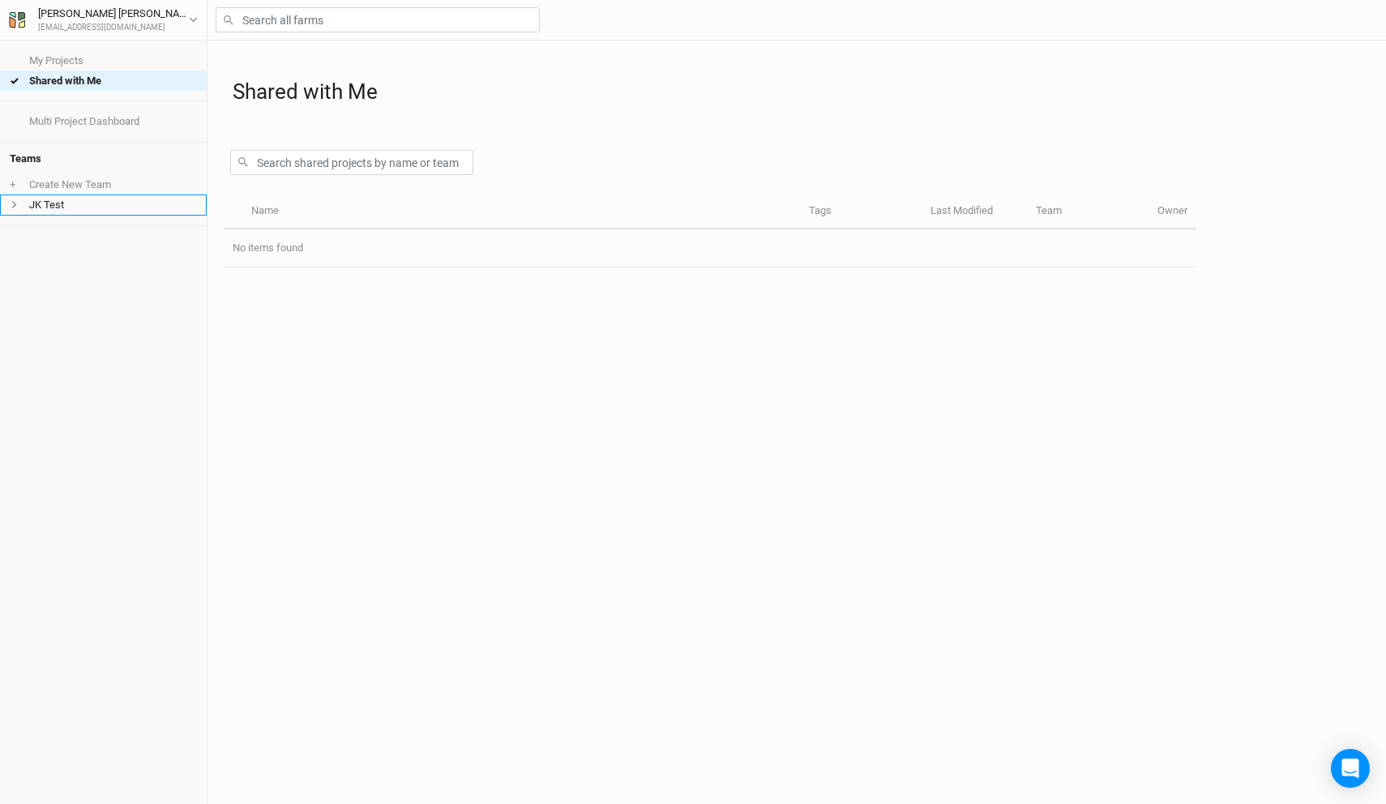
click at [96, 206] on li "JK Test" at bounding box center [103, 205] width 207 height 20
